Goal: Information Seeking & Learning: Learn about a topic

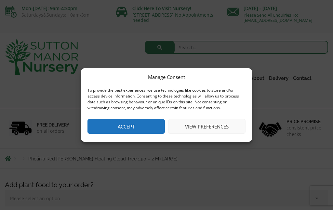
click at [136, 123] on button "Accept" at bounding box center [126, 126] width 77 height 15
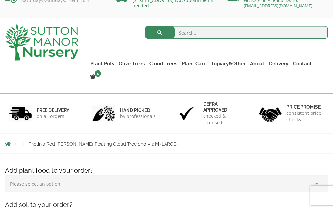
scroll to position [15, 0]
click at [234, 64] on link "Topiary&Other" at bounding box center [228, 63] width 39 height 9
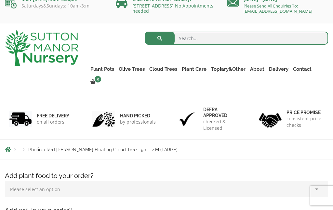
click at [0, 0] on link "Red Robins" at bounding box center [0, 0] width 0 height 0
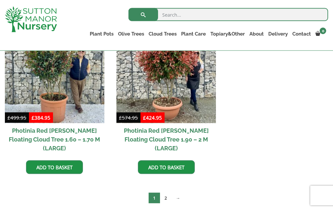
scroll to position [326, 0]
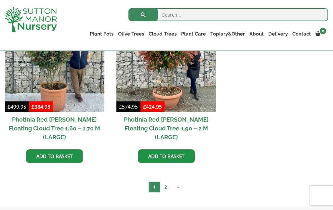
click at [180, 181] on link "→" at bounding box center [178, 186] width 13 height 11
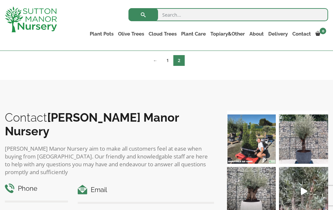
scroll to position [171, 0]
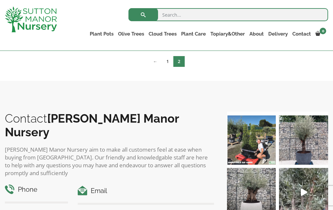
click at [157, 62] on link "←" at bounding box center [155, 61] width 13 height 11
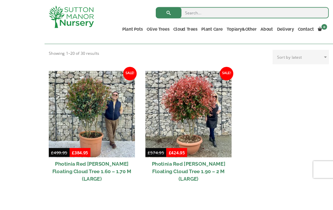
scroll to position [266, 0]
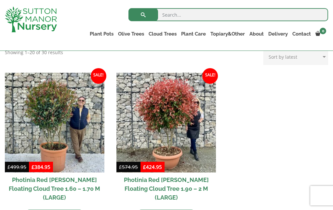
click at [311, 103] on ul "Sale! £ 499.95 Original price was: £499.95. £ 384.95 Current price is: £384.95.…" at bounding box center [167, 155] width 324 height 164
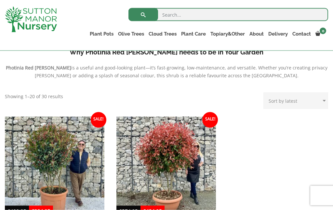
scroll to position [221, 0]
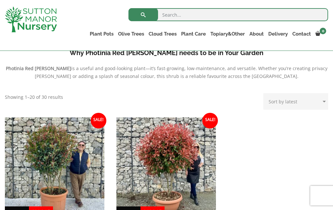
click at [0, 0] on link "Ligustrum Pom Poms" at bounding box center [0, 0] width 0 height 0
click at [0, 0] on link "Castlewellan" at bounding box center [0, 0] width 0 height 0
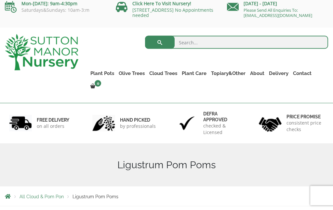
scroll to position [2, 0]
